Goal: Transaction & Acquisition: Obtain resource

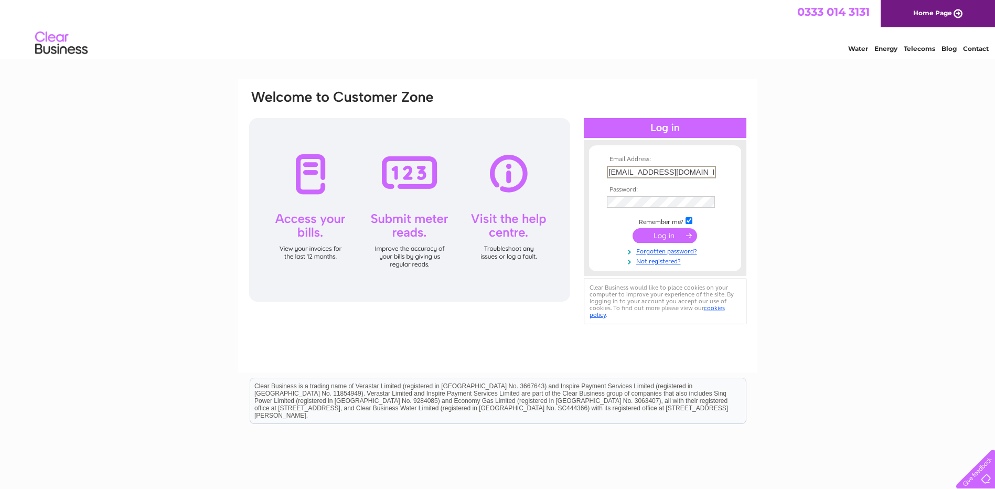
click at [692, 173] on input "trevoropium@gmail.com" at bounding box center [661, 172] width 109 height 13
type input "t"
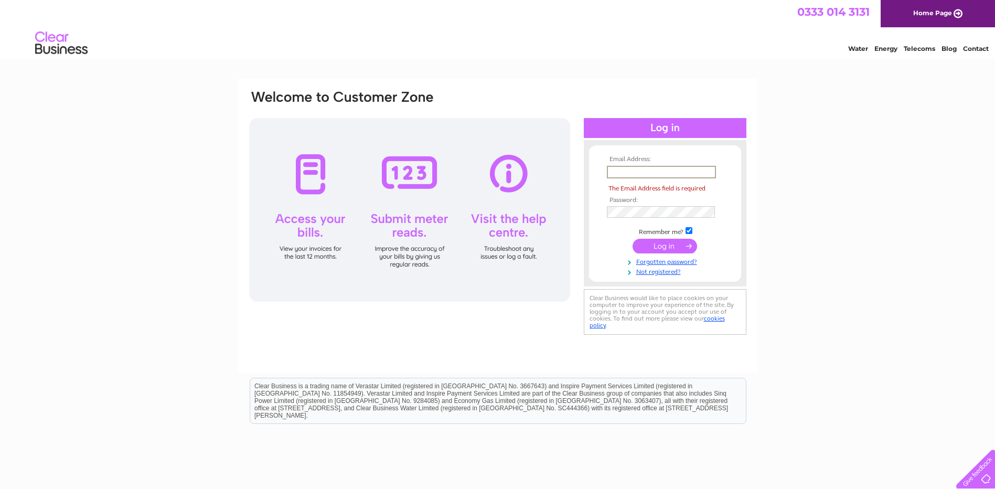
paste input "samtai@hotmail.co.uk"
type input "samtai@hotmail.co.uk"
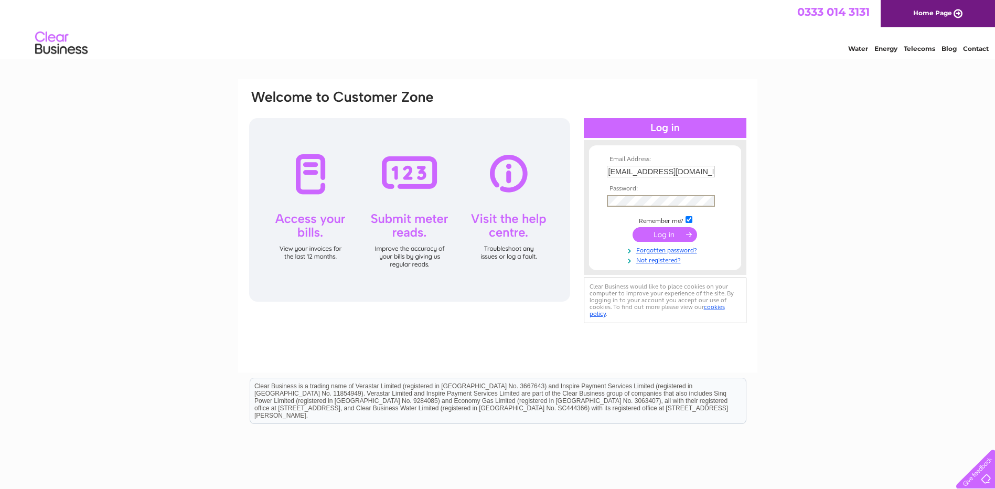
click at [647, 213] on tbody "Email Address: samtai@hotmail.co.uk Password: Remember me?" at bounding box center [665, 210] width 122 height 109
click at [942, 52] on div "Email Address: samtai@hotmail.co.uk Password:" at bounding box center [949, 47] width 15 height 10
click at [661, 236] on input "submit" at bounding box center [665, 234] width 65 height 15
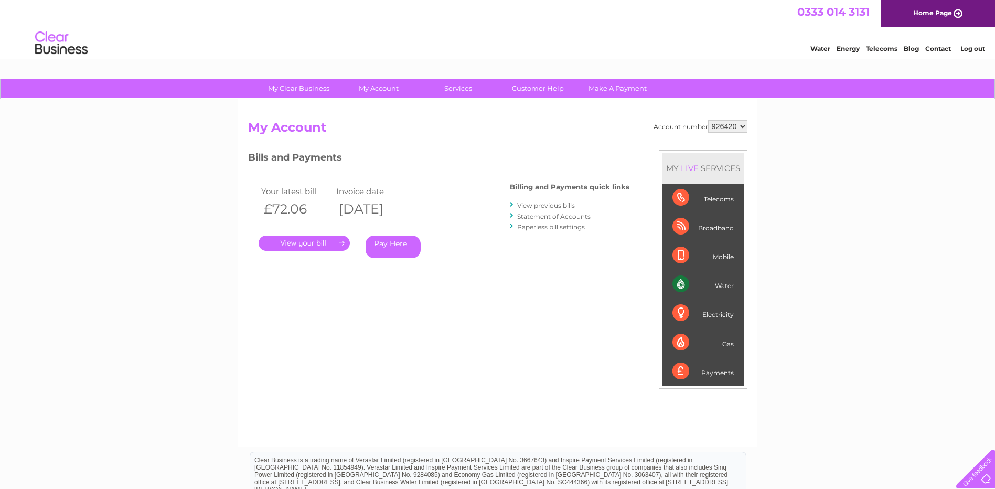
click at [539, 207] on link "View previous bills" at bounding box center [546, 205] width 58 height 8
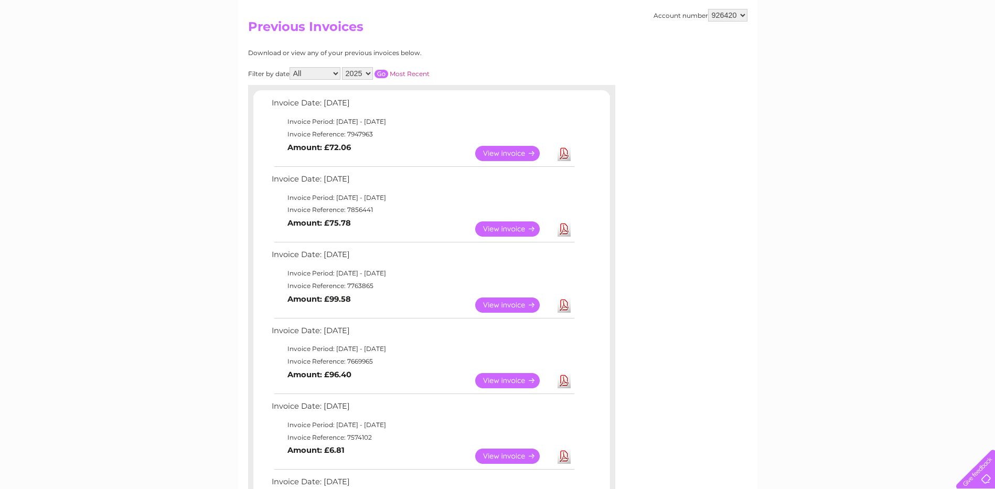
scroll to position [105, 0]
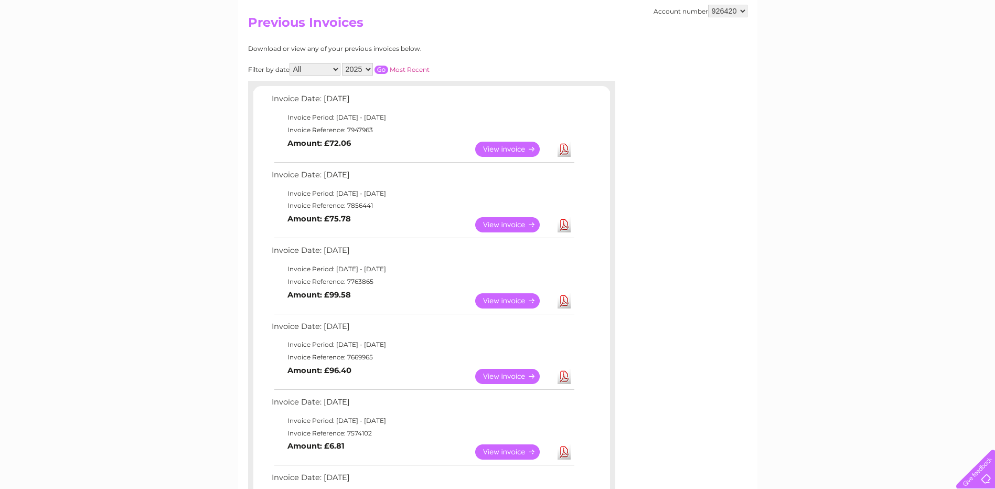
click at [563, 379] on link "Download" at bounding box center [564, 376] width 13 height 15
click at [563, 300] on link "Download" at bounding box center [564, 300] width 13 height 15
click at [567, 226] on link "Download" at bounding box center [564, 224] width 13 height 15
